Goal: Information Seeking & Learning: Learn about a topic

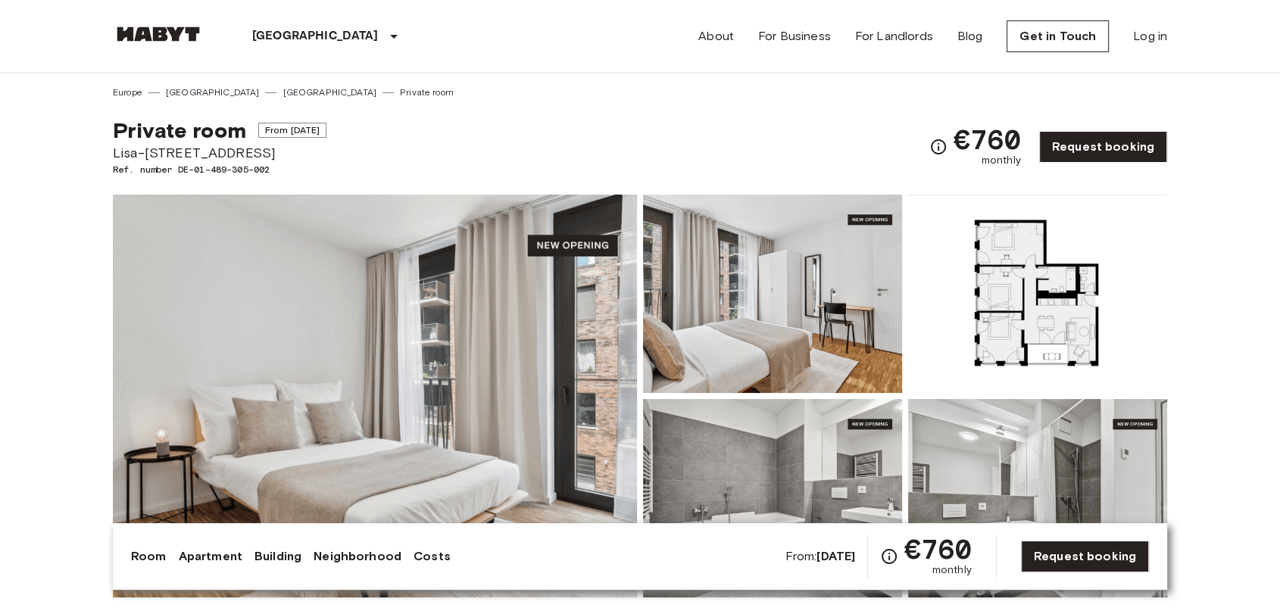
drag, startPoint x: 100, startPoint y: 153, endPoint x: 267, endPoint y: 157, distance: 167.5
copy span "Lisa-[STREET_ADDRESS]"
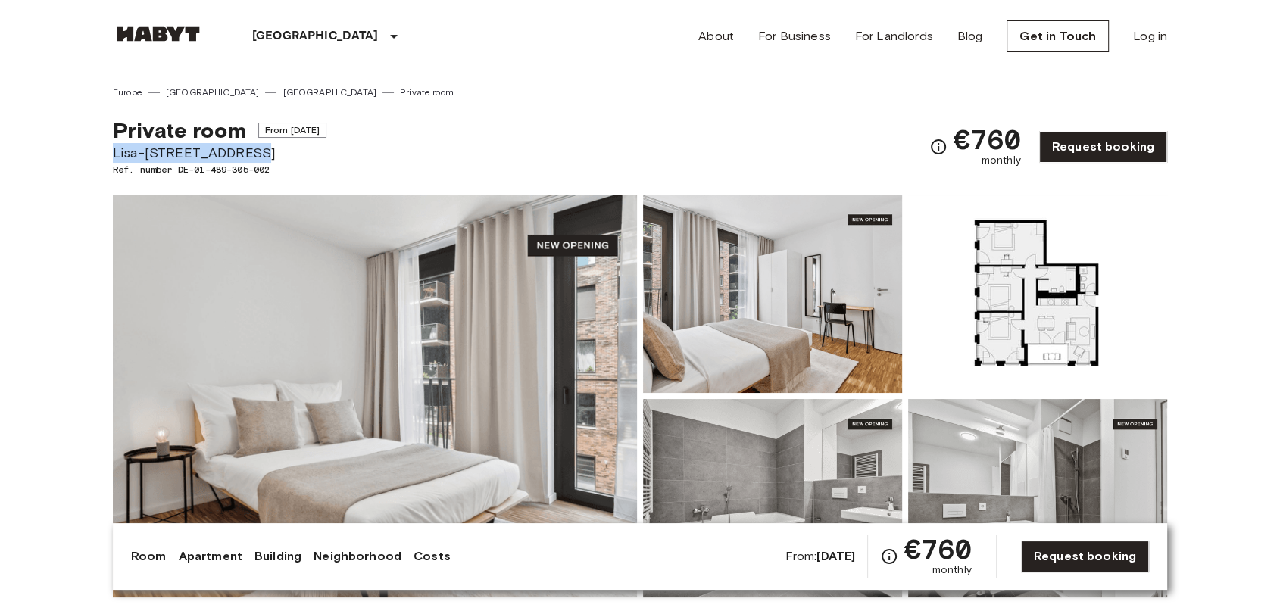
click at [245, 149] on span "Lisa-[STREET_ADDRESS]" at bounding box center [220, 153] width 214 height 20
click at [242, 153] on span "Lisa-[STREET_ADDRESS]" at bounding box center [220, 153] width 214 height 20
drag, startPoint x: 259, startPoint y: 153, endPoint x: 109, endPoint y: 145, distance: 150.2
copy span "Lisa-[STREET_ADDRESS]"
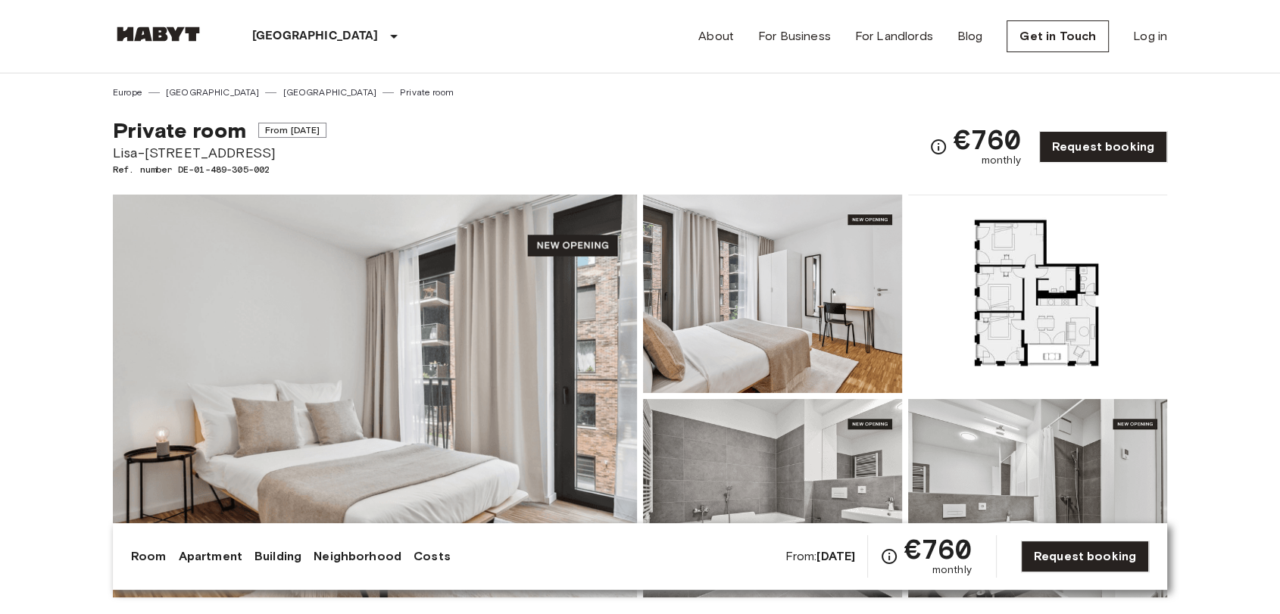
drag, startPoint x: 0, startPoint y: 353, endPoint x: 369, endPoint y: 435, distance: 377.9
drag, startPoint x: 0, startPoint y: 401, endPoint x: 52, endPoint y: 348, distance: 73.4
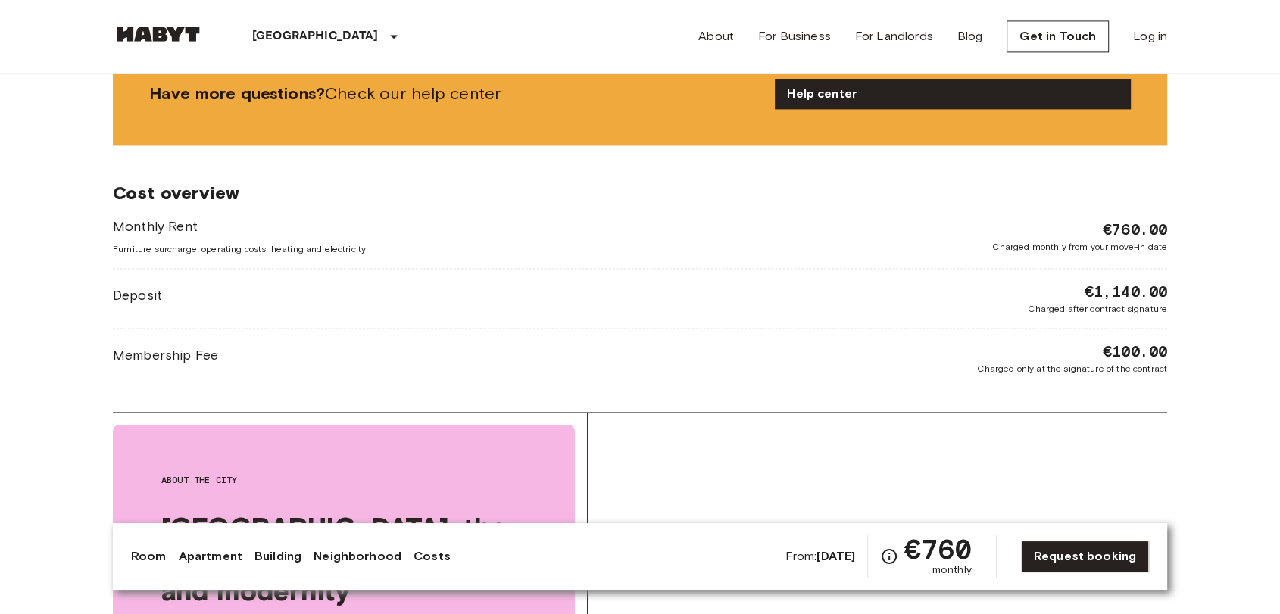
scroll to position [2188, 0]
